Goal: Task Accomplishment & Management: Manage account settings

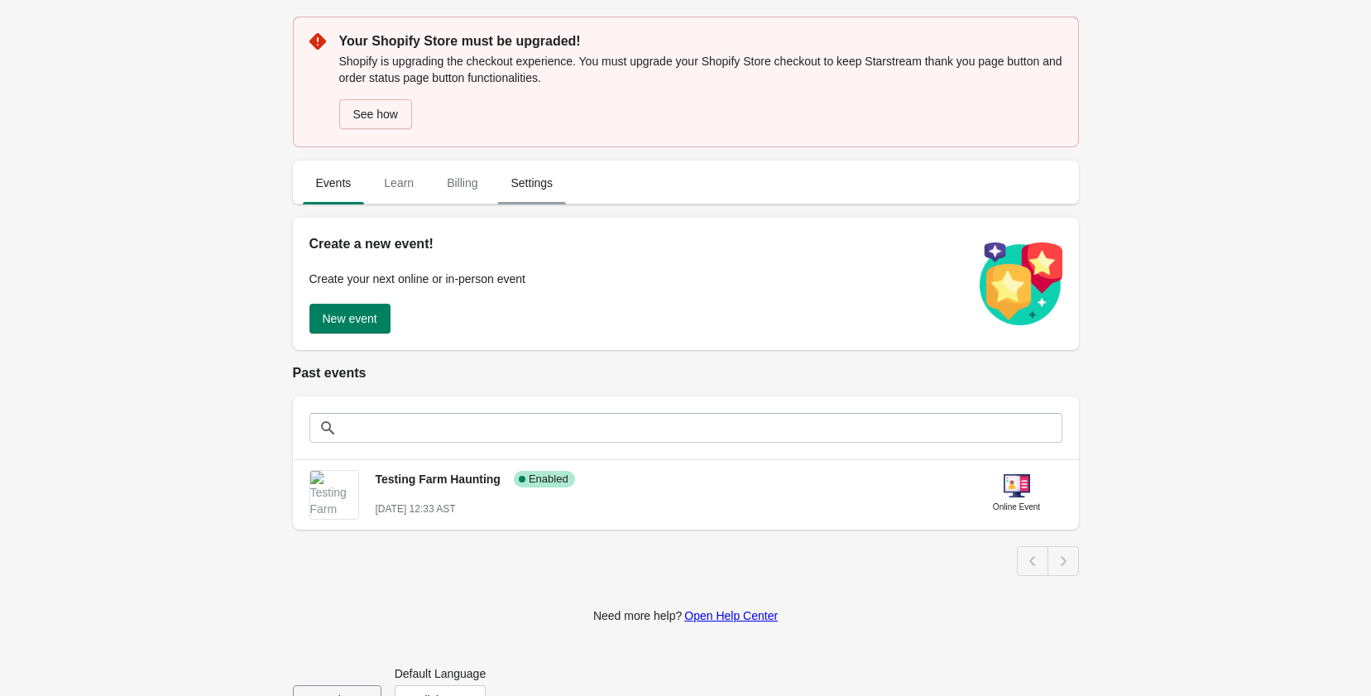
click at [530, 171] on span "Settings" at bounding box center [531, 183] width 69 height 30
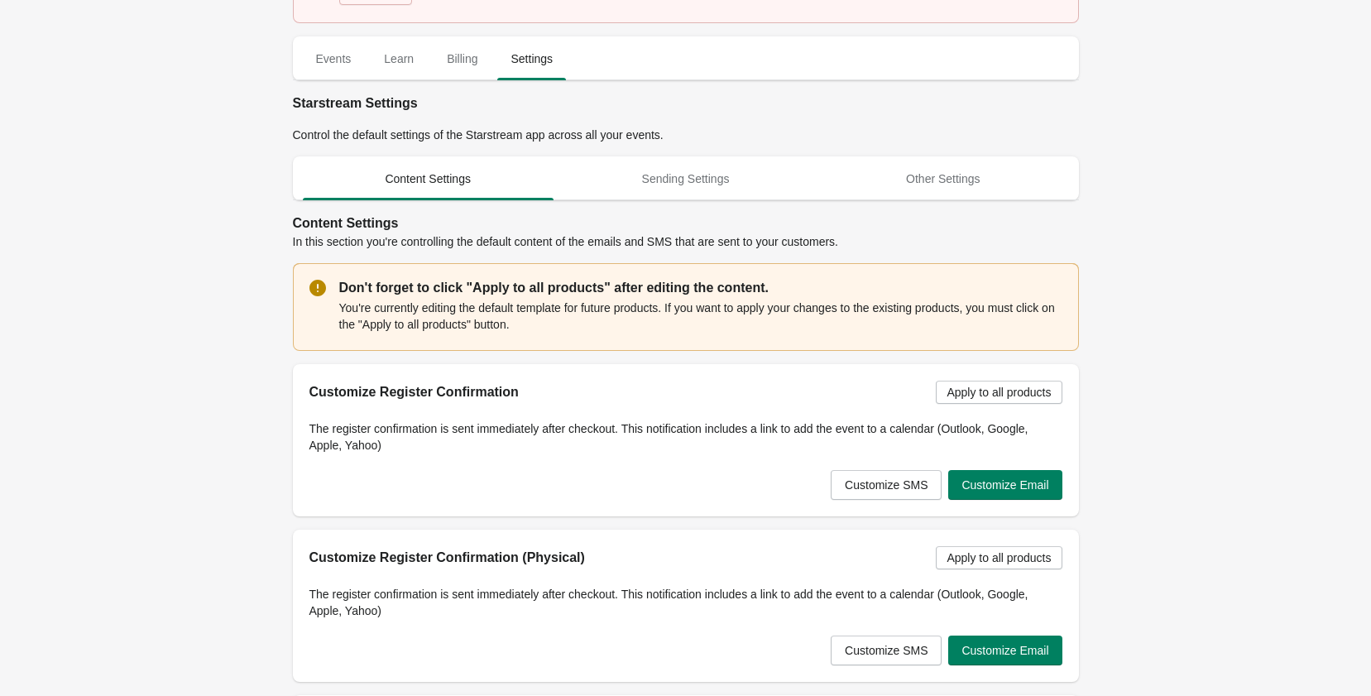
scroll to position [86, 0]
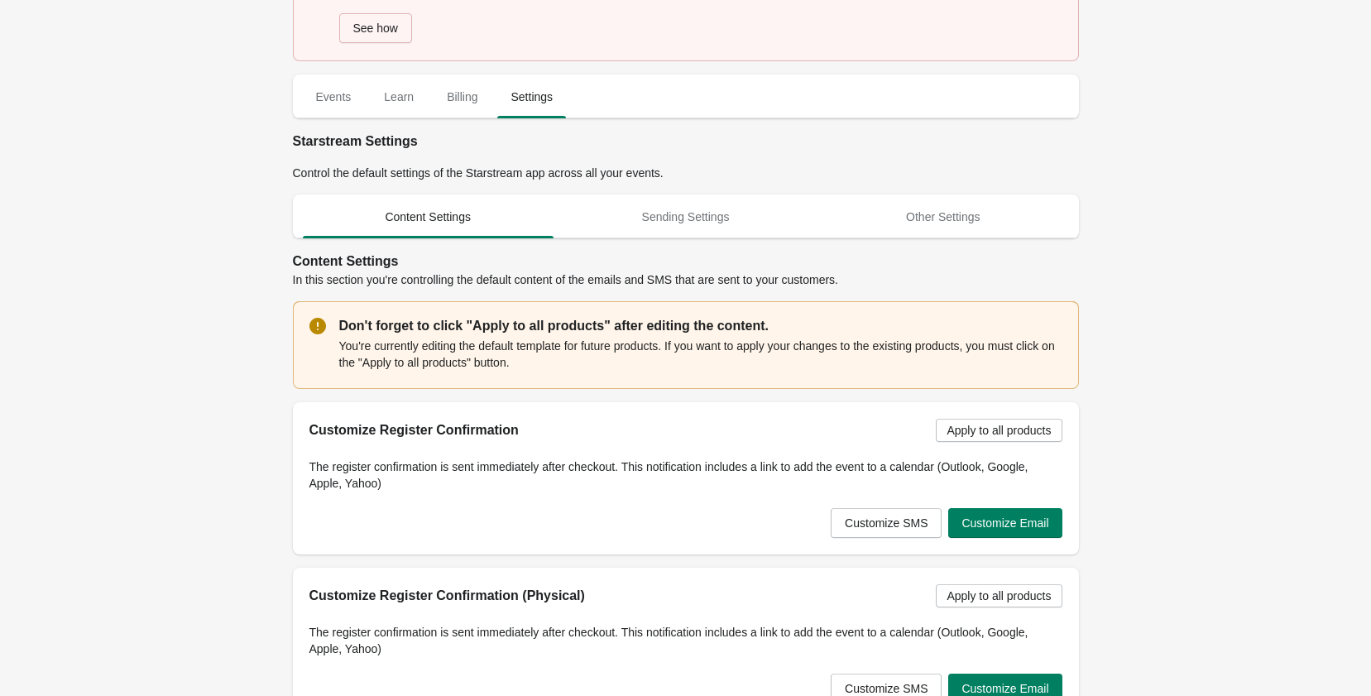
click at [477, 97] on span "Billing" at bounding box center [462, 97] width 57 height 30
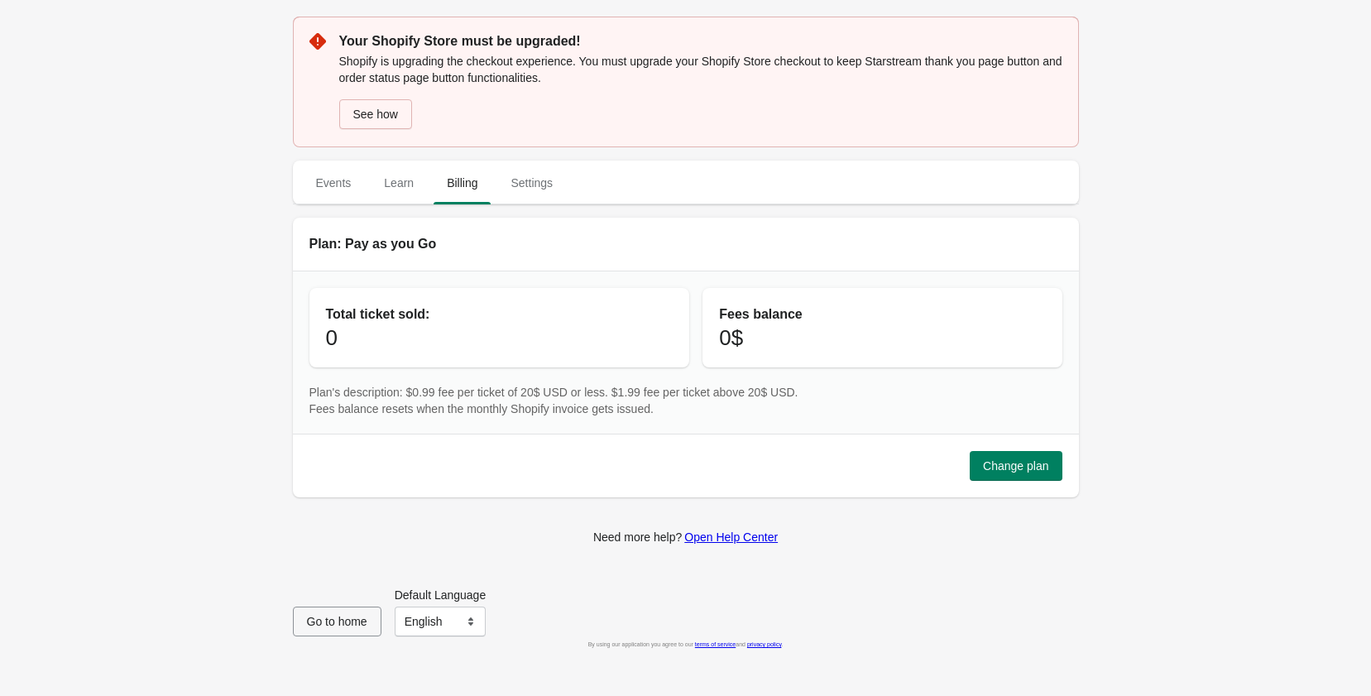
scroll to position [0, 0]
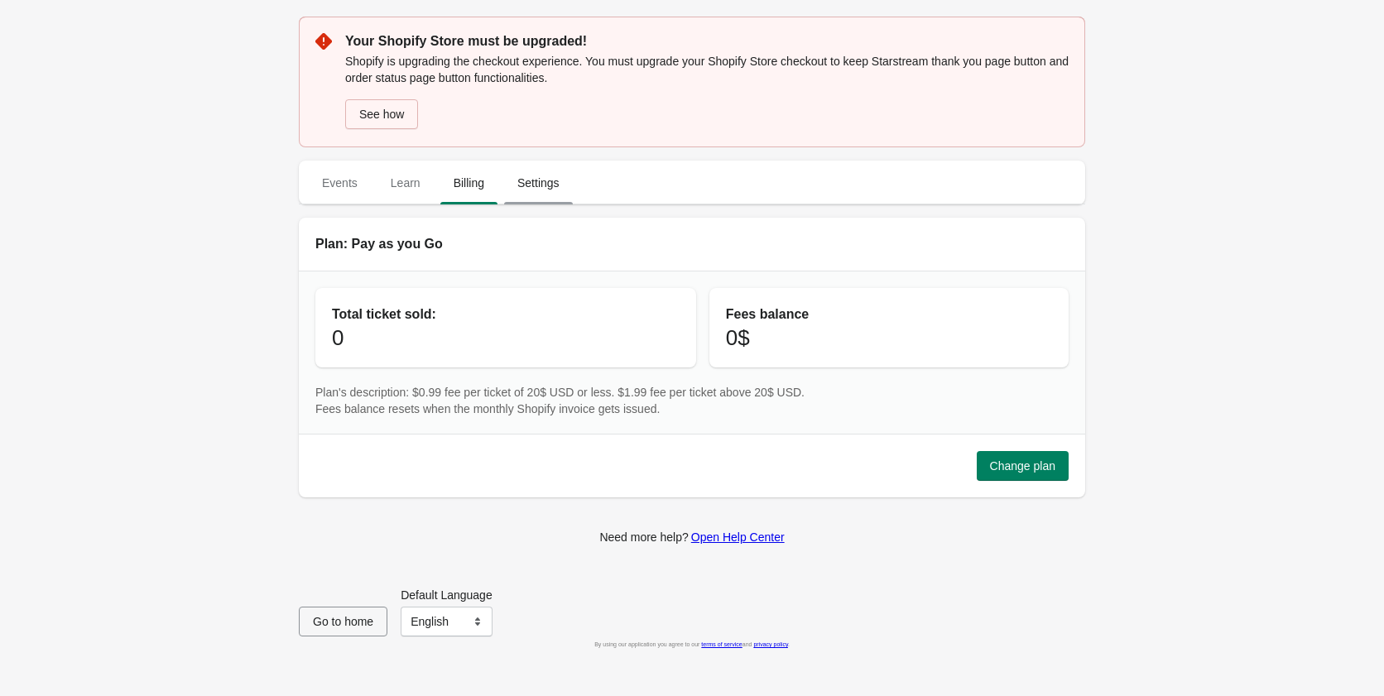
click at [547, 175] on span "Settings" at bounding box center [538, 183] width 69 height 30
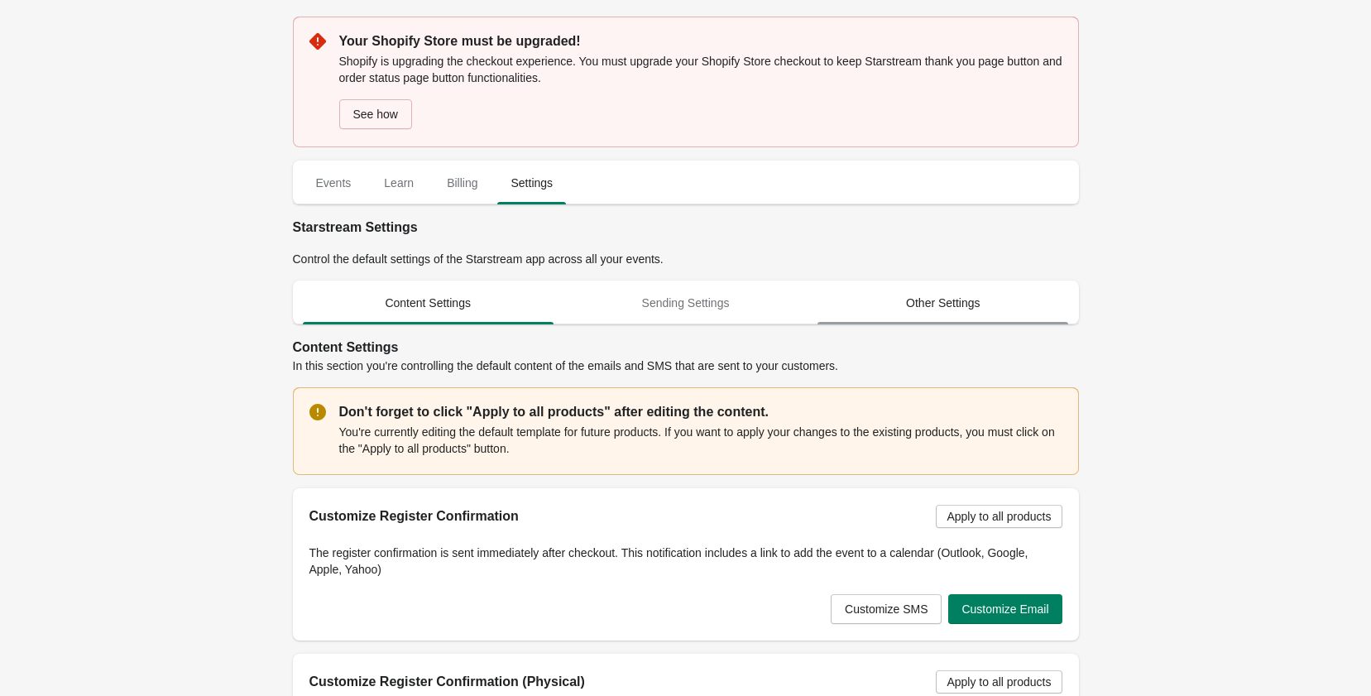
click at [963, 300] on span "Other Settings" at bounding box center [943, 303] width 251 height 30
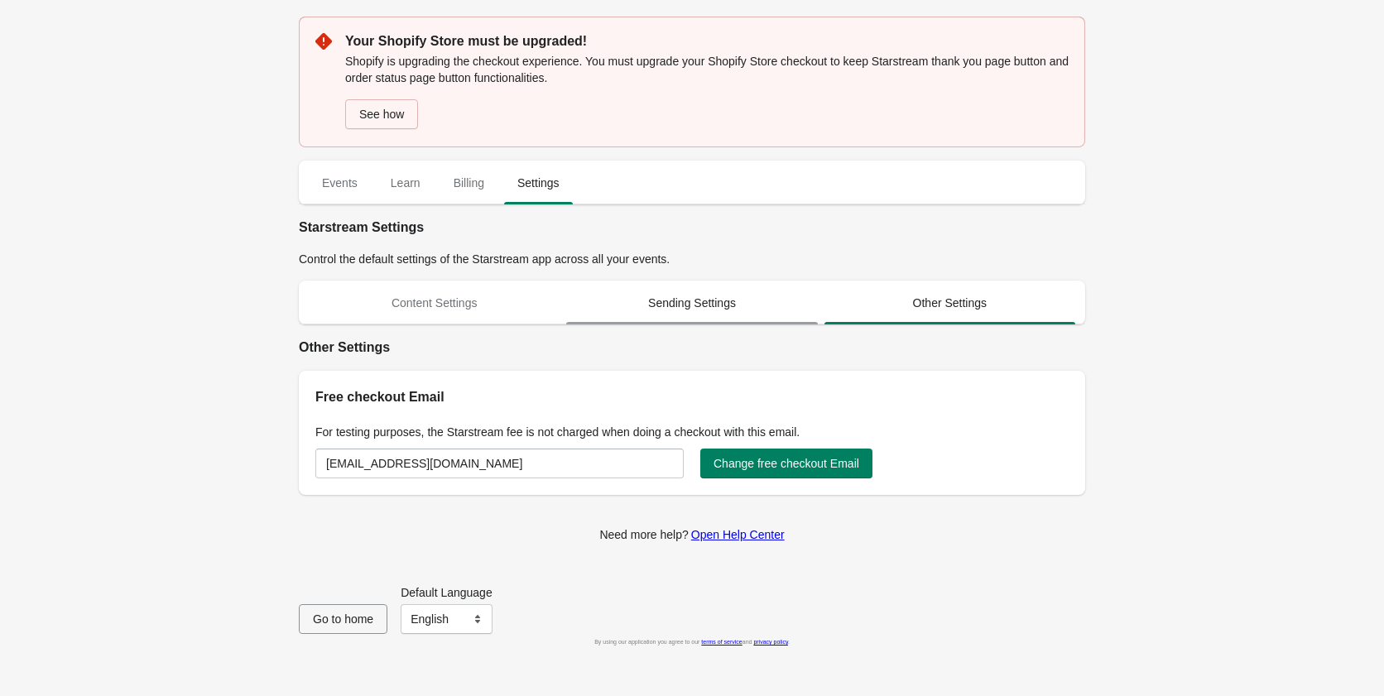
click at [769, 314] on span "Sending Settings" at bounding box center [691, 303] width 251 height 30
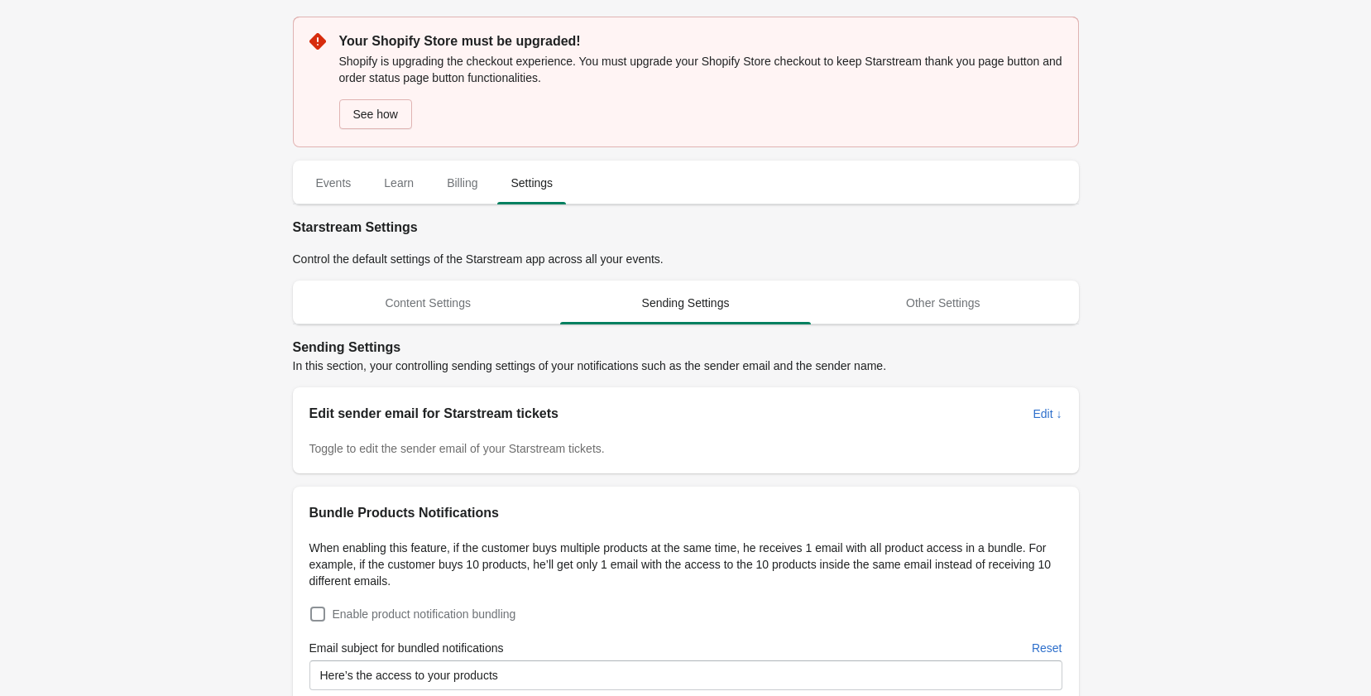
scroll to position [83, 0]
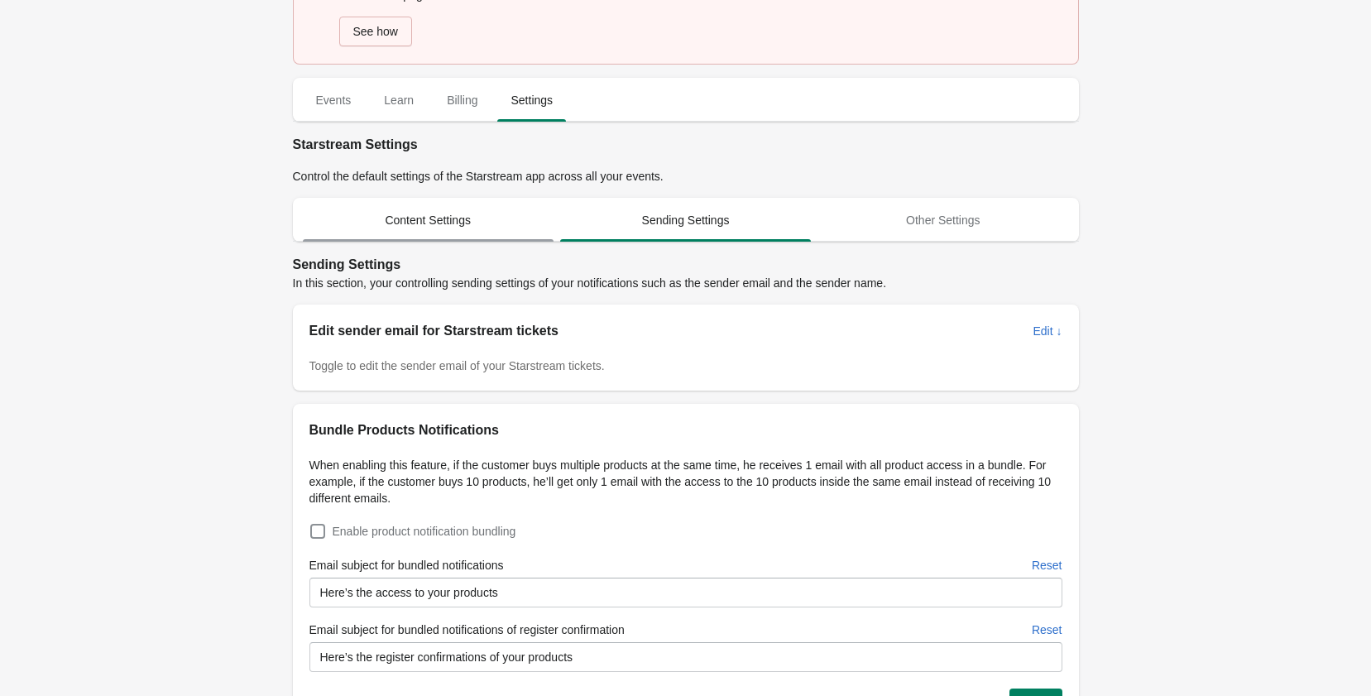
click at [447, 220] on span "Content Settings" at bounding box center [428, 220] width 251 height 30
